Goal: Check status: Check status

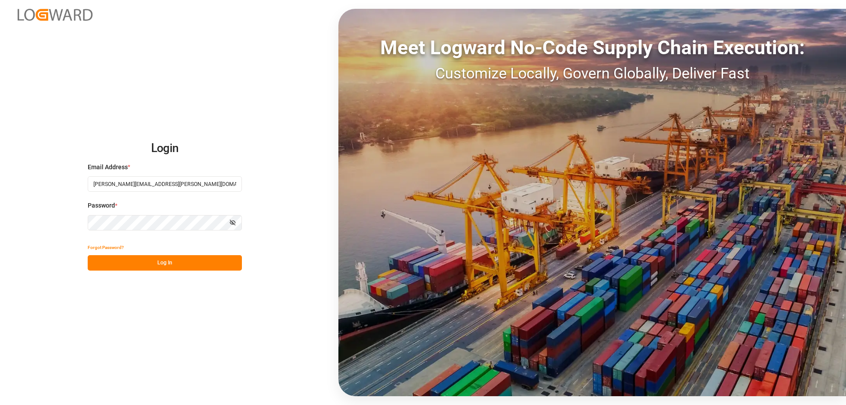
click at [185, 265] on button "Log In" at bounding box center [165, 262] width 154 height 15
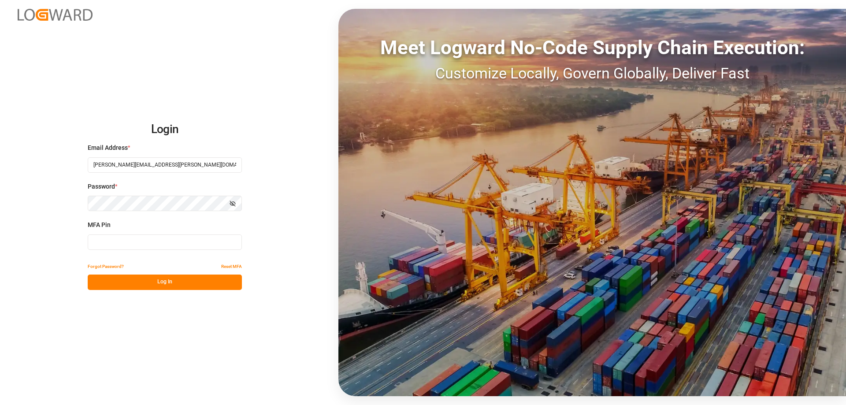
click at [210, 240] on input at bounding box center [165, 242] width 154 height 15
type input "620085"
click at [170, 281] on button "Log In" at bounding box center [165, 282] width 154 height 15
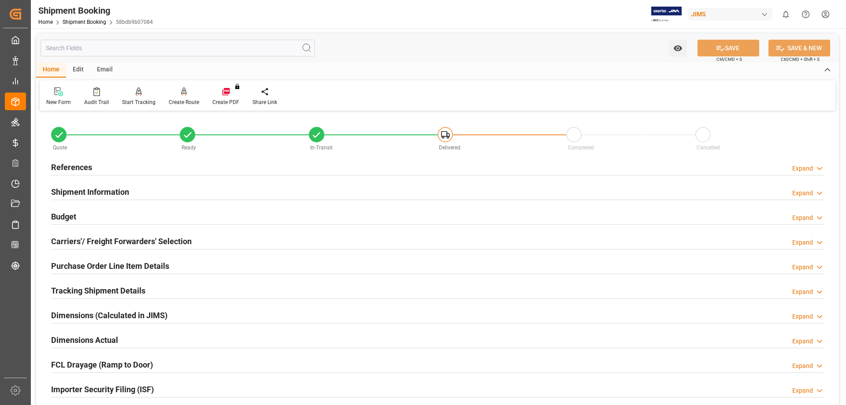
click at [69, 169] on h2 "References" at bounding box center [71, 167] width 41 height 12
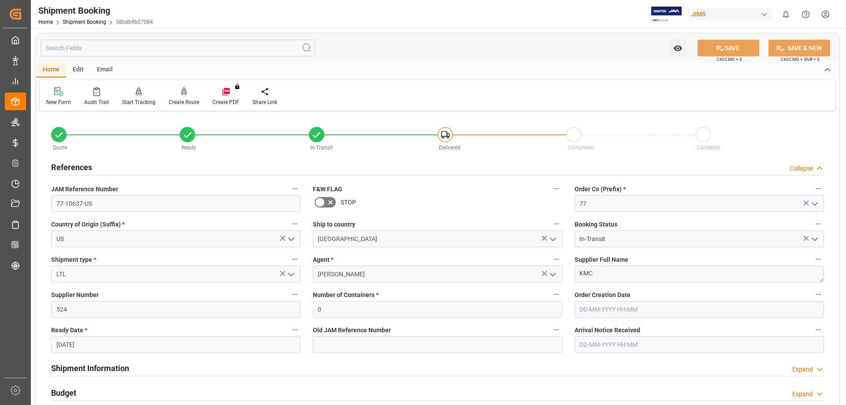
click at [69, 169] on h2 "References" at bounding box center [71, 167] width 41 height 12
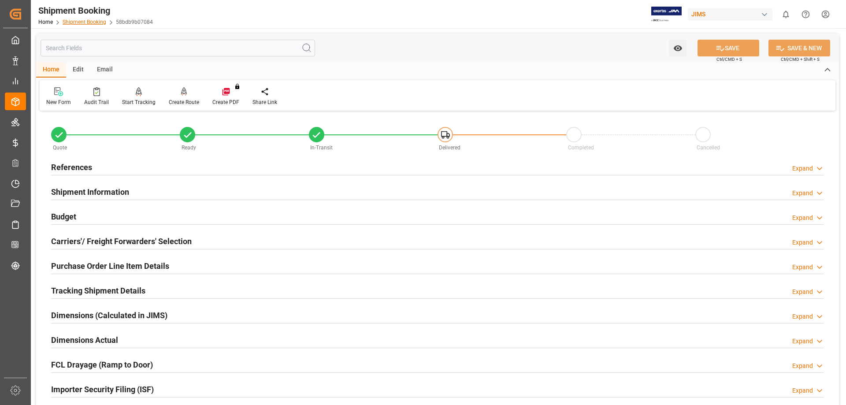
click at [79, 22] on link "Shipment Booking" at bounding box center [85, 22] width 44 height 6
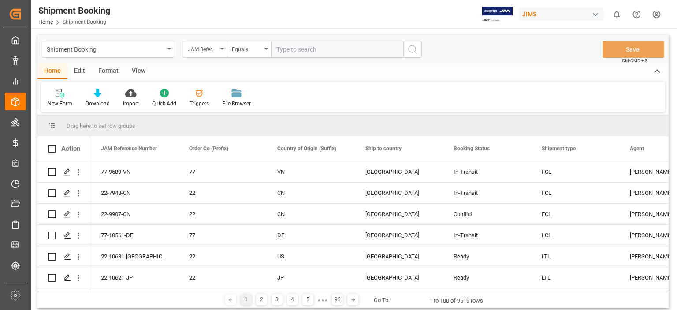
click at [287, 50] on input "text" at bounding box center [337, 49] width 132 height 17
type input "77-10724-us"
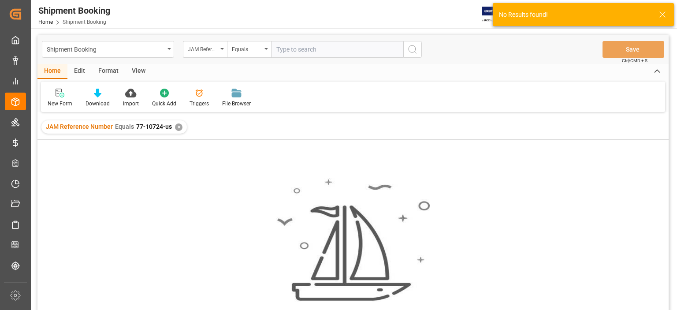
click at [175, 126] on div "✕" at bounding box center [178, 126] width 7 height 7
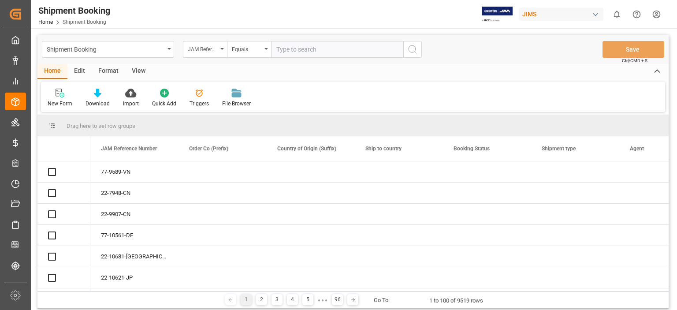
click at [299, 49] on input "text" at bounding box center [337, 49] width 132 height 17
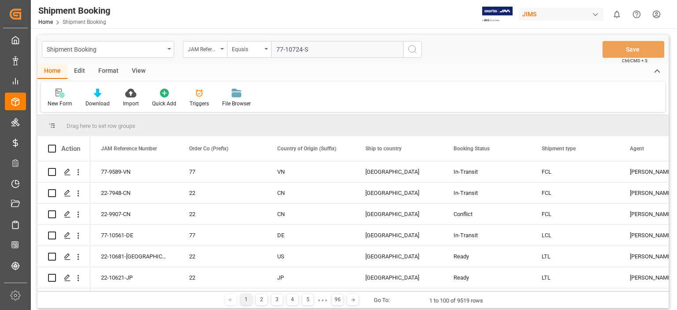
type input "77-10724-SE"
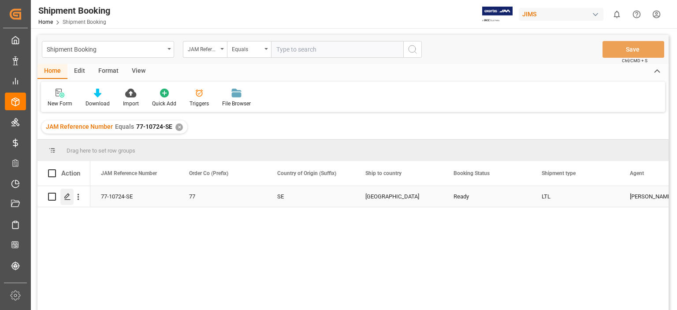
click at [65, 197] on polygon "Press SPACE to select this row." at bounding box center [67, 196] width 4 height 4
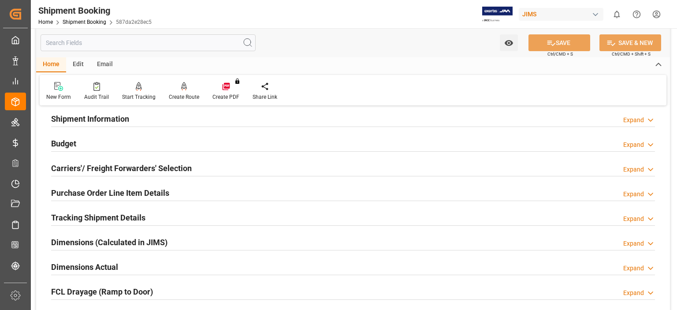
scroll to position [147, 0]
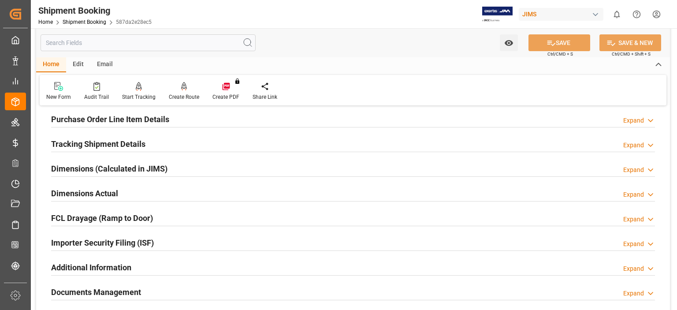
click at [90, 143] on h2 "Tracking Shipment Details" at bounding box center [98, 144] width 94 height 12
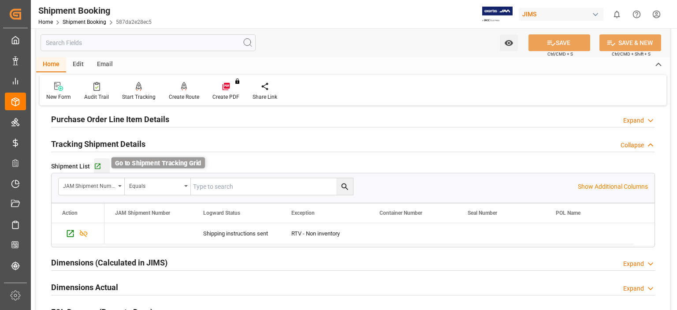
click at [98, 165] on icon "button" at bounding box center [97, 166] width 7 height 7
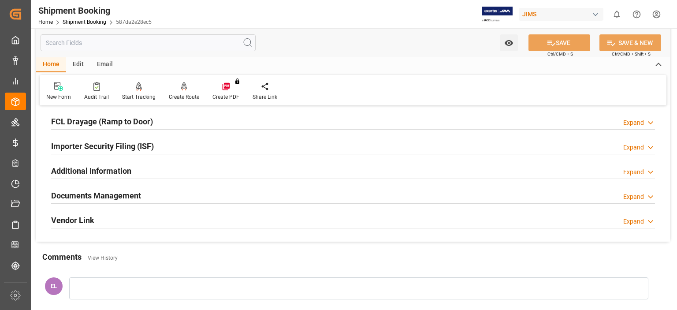
scroll to position [298, 0]
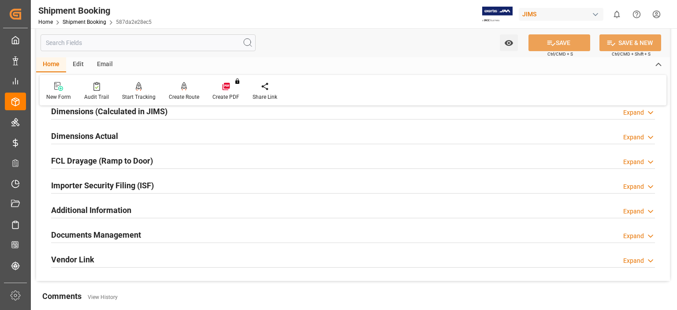
click at [132, 233] on h2 "Documents Management" at bounding box center [96, 235] width 90 height 12
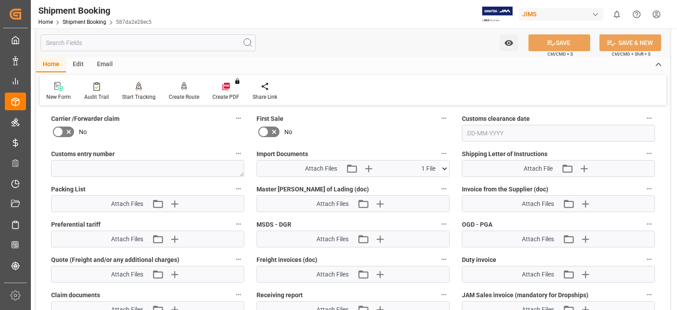
scroll to position [518, 0]
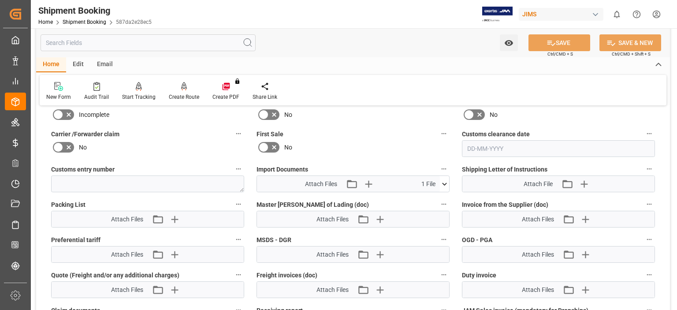
click at [445, 183] on icon at bounding box center [444, 184] width 5 height 3
click at [393, 137] on label "First Sale" at bounding box center [353, 134] width 193 height 12
click at [438, 137] on button "First Sale" at bounding box center [443, 133] width 11 height 11
click at [381, 130] on div at bounding box center [338, 155] width 677 height 310
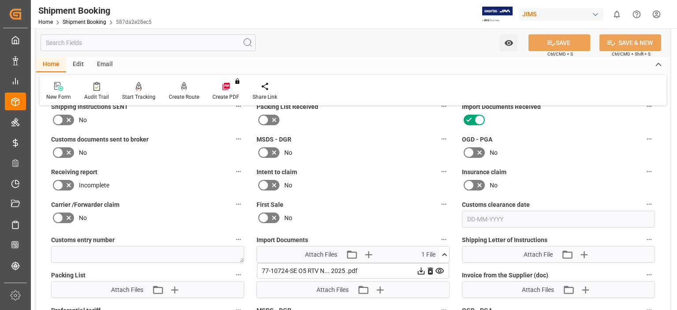
scroll to position [298, 0]
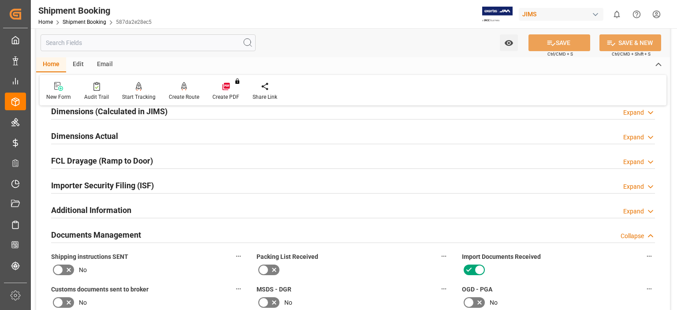
click at [112, 208] on h2 "Additional Information" at bounding box center [91, 210] width 80 height 12
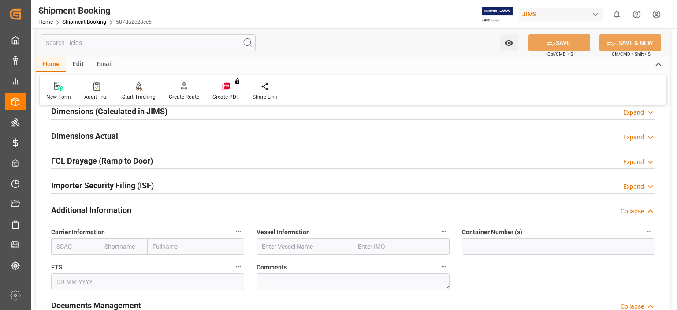
click at [112, 208] on h2 "Additional Information" at bounding box center [91, 210] width 80 height 12
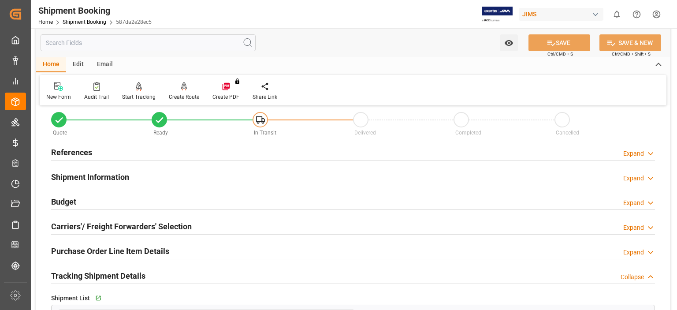
scroll to position [0, 0]
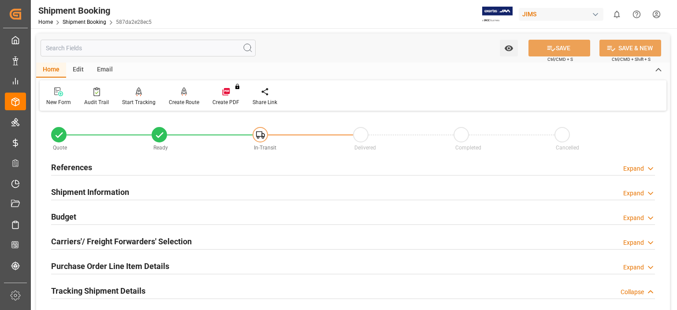
click at [58, 216] on h2 "Budget" at bounding box center [63, 217] width 25 height 12
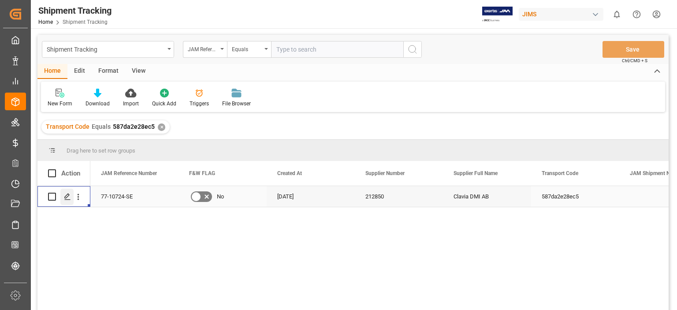
click at [67, 200] on line "Press SPACE to select this row." at bounding box center [67, 200] width 5 height 0
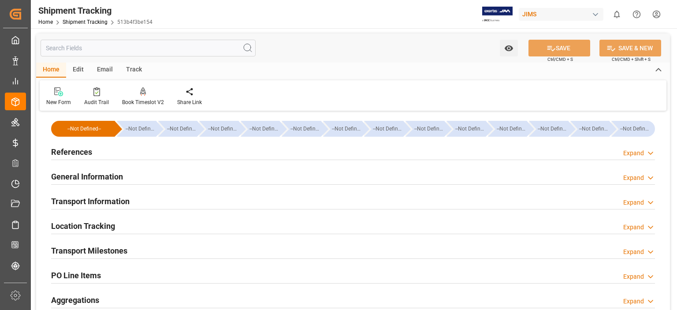
click at [90, 173] on h2 "General Information" at bounding box center [87, 177] width 72 height 12
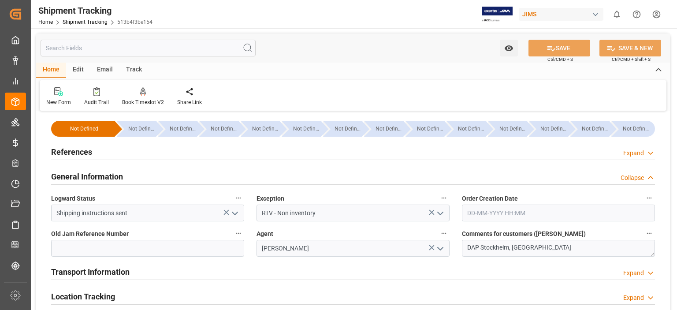
click at [90, 173] on h2 "General Information" at bounding box center [87, 177] width 72 height 12
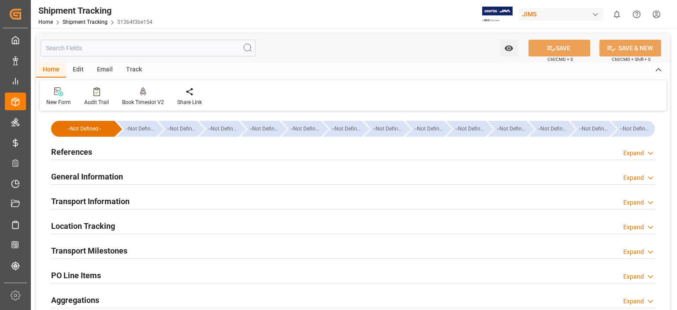
click at [111, 203] on h2 "Transport Information" at bounding box center [90, 201] width 78 height 12
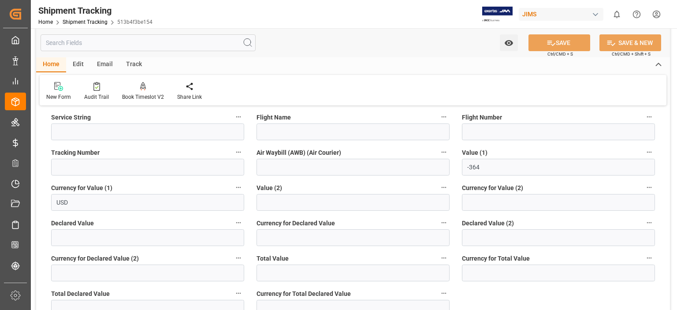
scroll to position [220, 0]
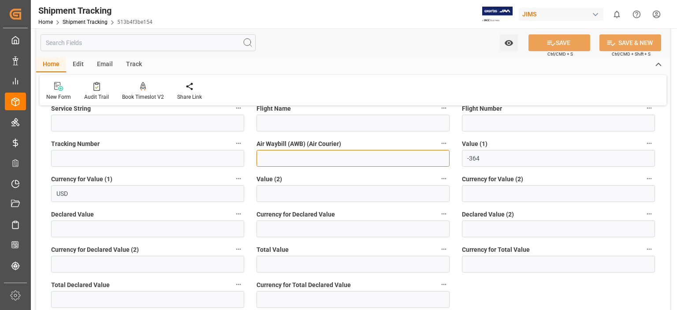
click at [300, 159] on input at bounding box center [353, 158] width 193 height 17
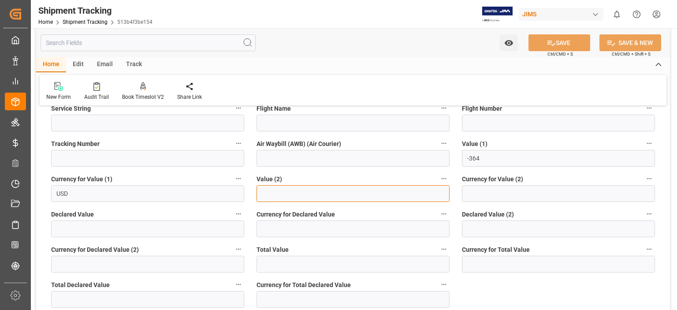
click at [289, 196] on input "text" at bounding box center [353, 193] width 193 height 17
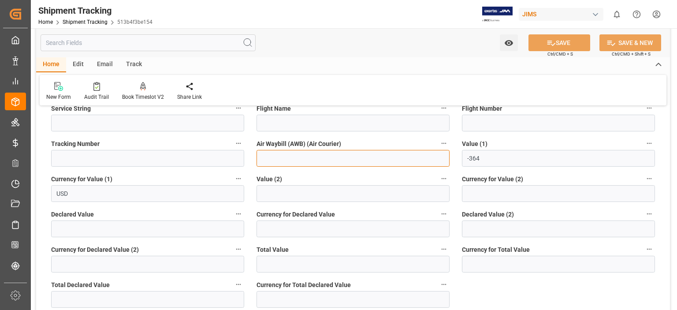
click at [261, 160] on input at bounding box center [353, 158] width 193 height 17
paste input "883869656024"
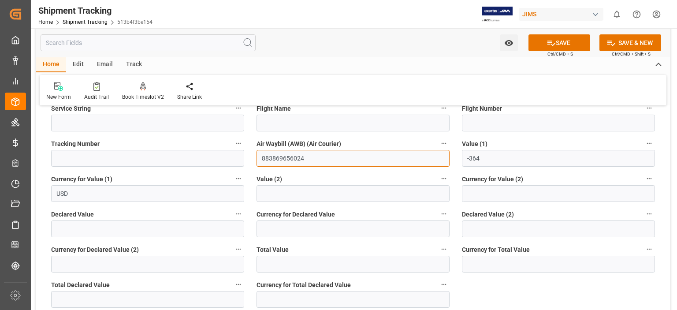
type input "883869656024"
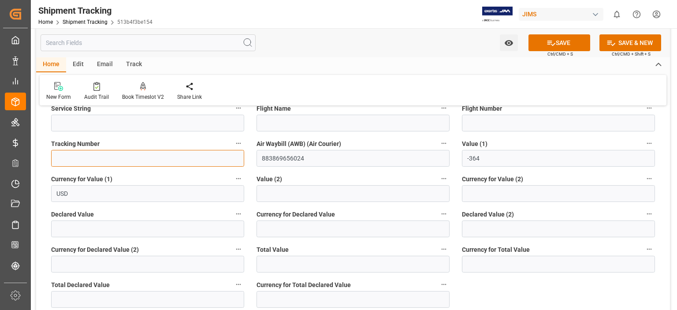
click at [121, 157] on input at bounding box center [147, 158] width 193 height 17
paste input "883869656024"
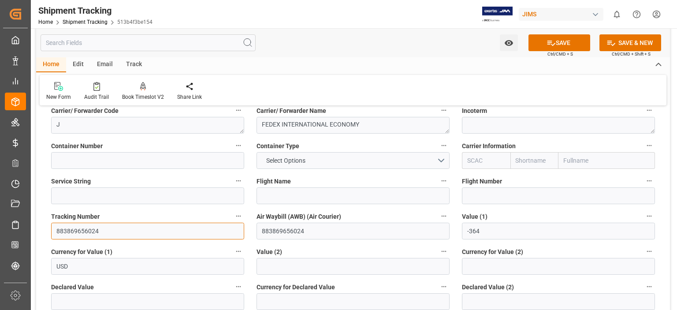
scroll to position [147, 0]
type input "883869656024"
click at [565, 45] on button "SAVE" at bounding box center [560, 42] width 62 height 17
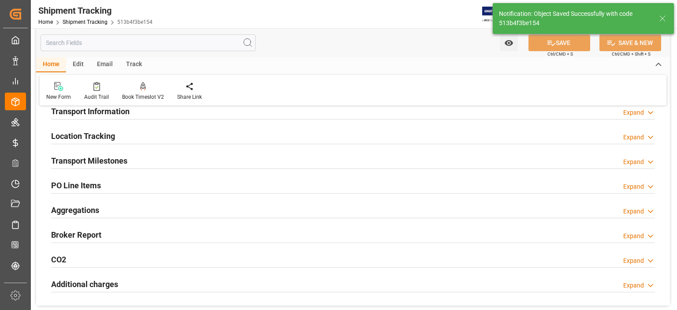
scroll to position [73, 0]
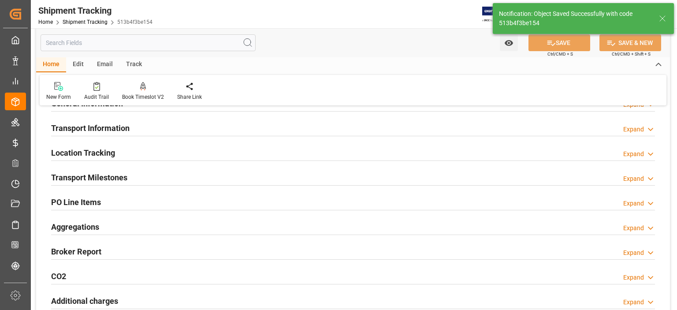
click at [109, 177] on h2 "Transport Milestones" at bounding box center [89, 177] width 76 height 12
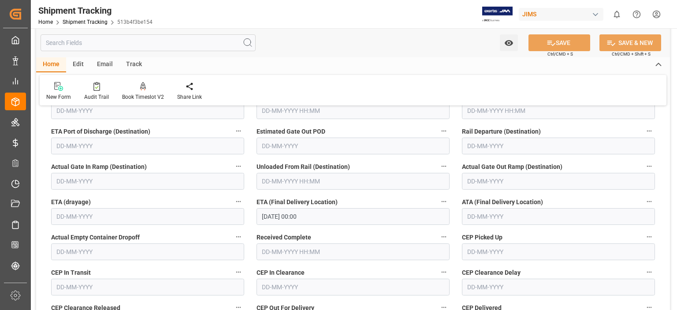
scroll to position [65, 0]
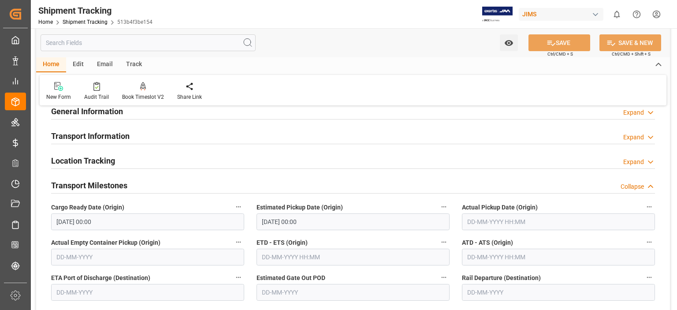
click at [112, 136] on h2 "Transport Information" at bounding box center [90, 136] width 78 height 12
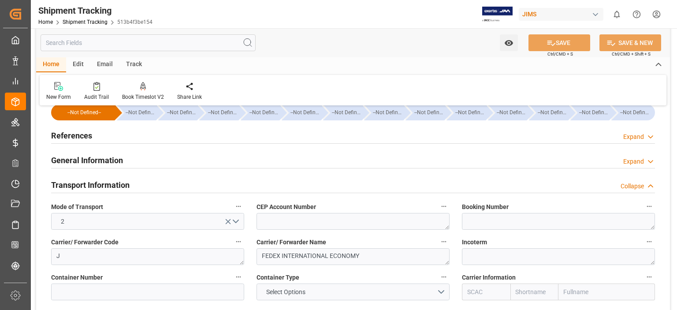
scroll to position [0, 0]
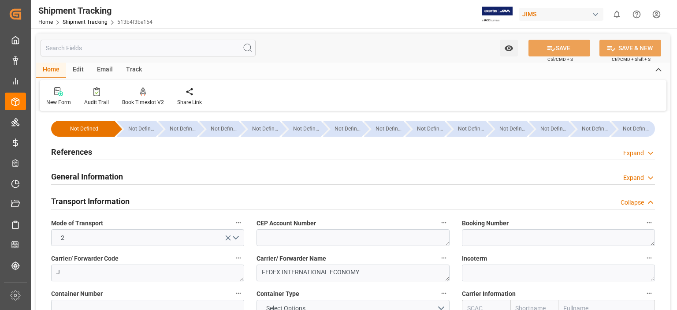
click at [113, 176] on h2 "General Information" at bounding box center [87, 177] width 72 height 12
